Goal: Transaction & Acquisition: Purchase product/service

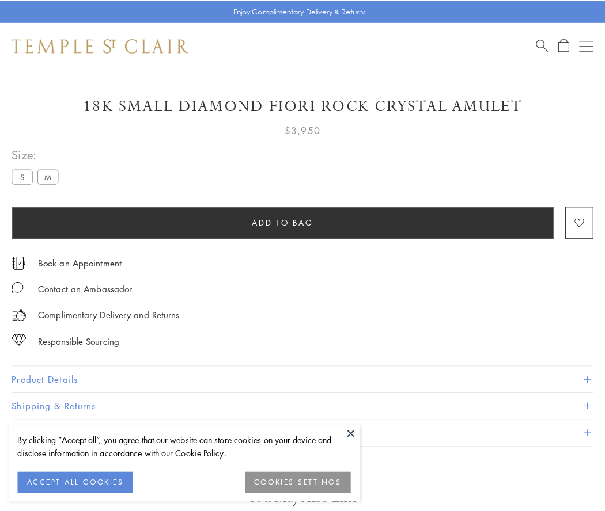
scroll to position [39, 0]
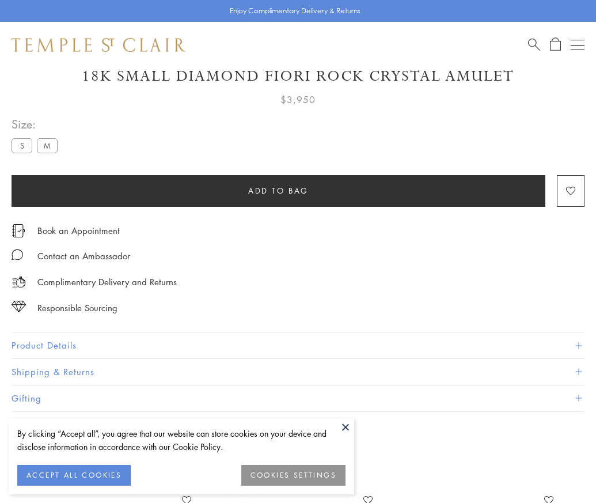
click at [278, 190] on span "Add to bag" at bounding box center [278, 190] width 60 height 13
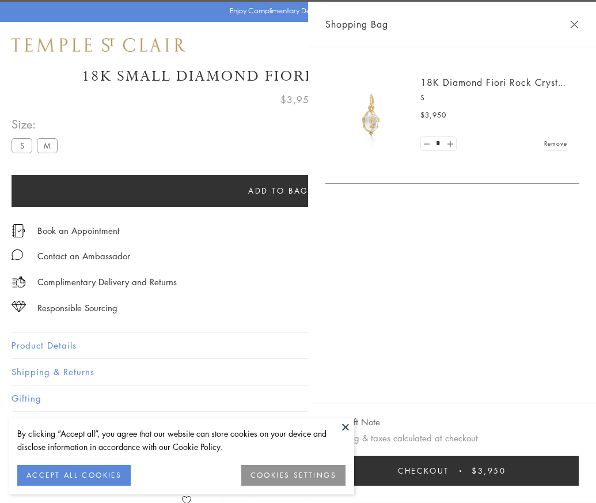
click at [579, 479] on button "Checkout $3,950" at bounding box center [451, 471] width 253 height 30
